Goal: Task Accomplishment & Management: Manage account settings

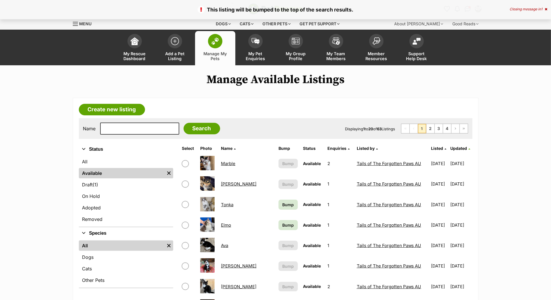
click at [282, 208] on span "Bump" at bounding box center [288, 205] width 12 height 6
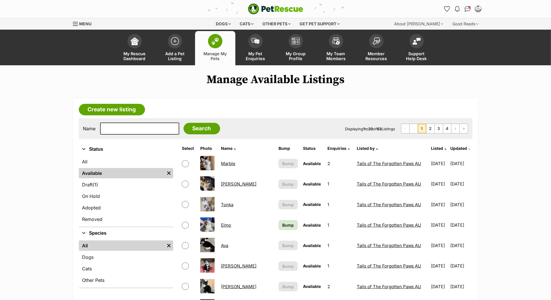
click at [282, 228] on span "Bump" at bounding box center [288, 225] width 12 height 6
click at [298, 60] on span "My Group Profile" at bounding box center [296, 56] width 26 height 10
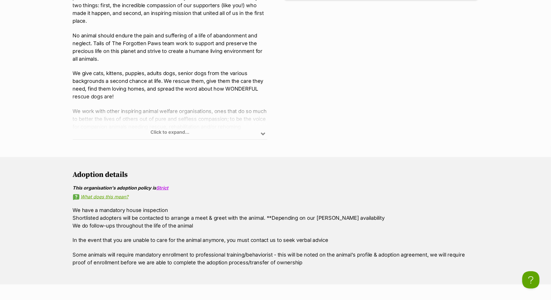
scroll to position [440, 0]
